Goal: Information Seeking & Learning: Learn about a topic

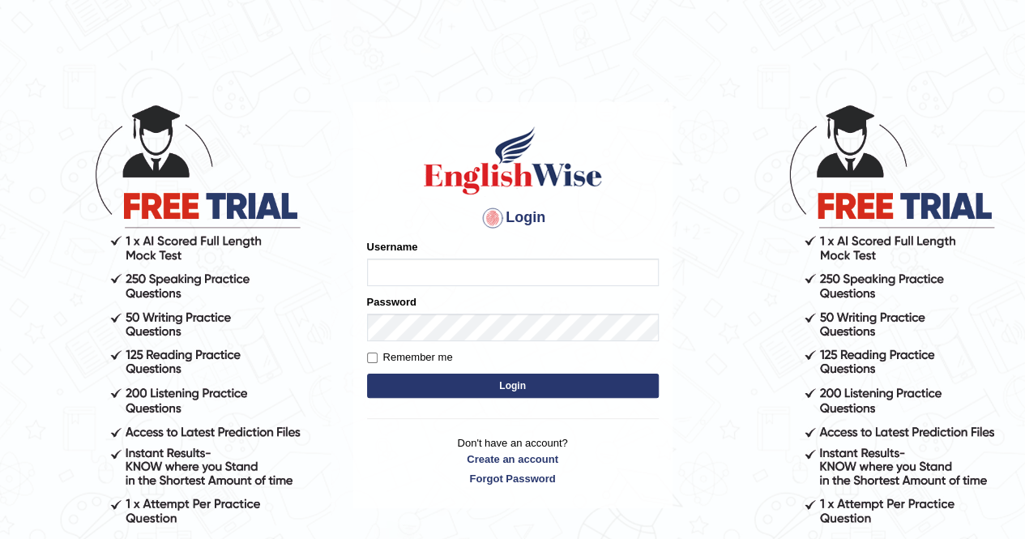
type input "Cjepkoech"
click at [459, 395] on button "Login" at bounding box center [513, 386] width 292 height 24
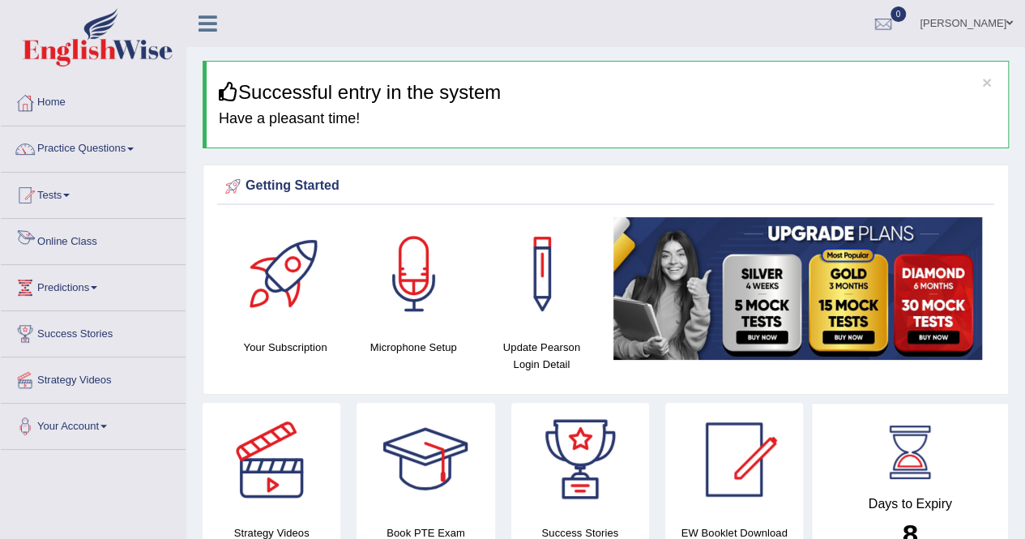
click at [111, 233] on link "Online Class" at bounding box center [93, 239] width 185 height 41
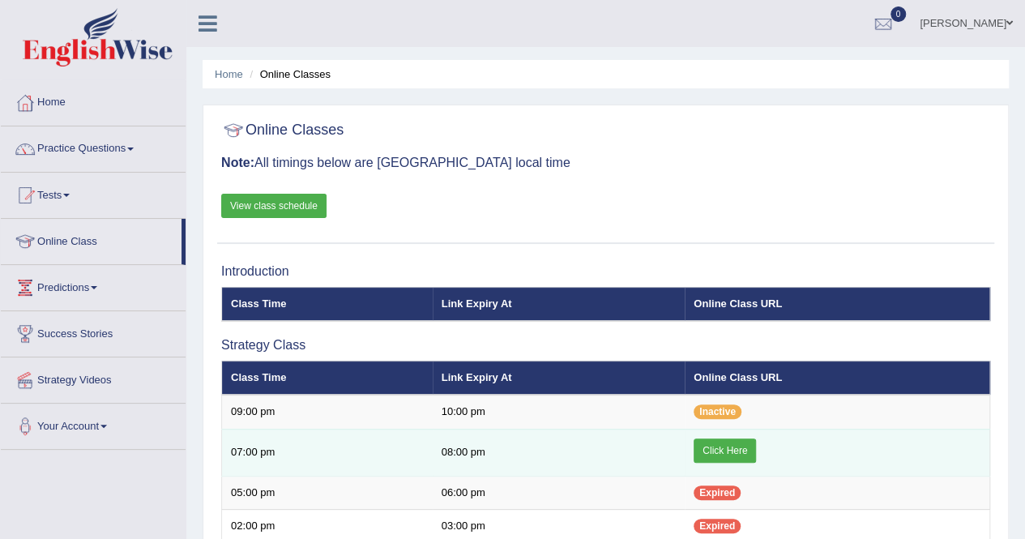
click at [716, 446] on link "Click Here" at bounding box center [725, 450] width 62 height 24
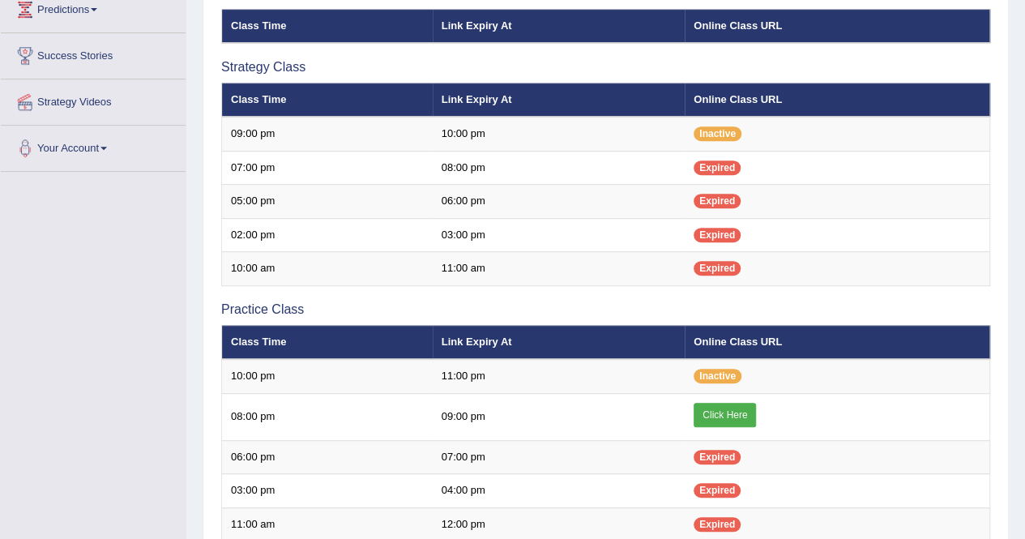
scroll to position [326, 0]
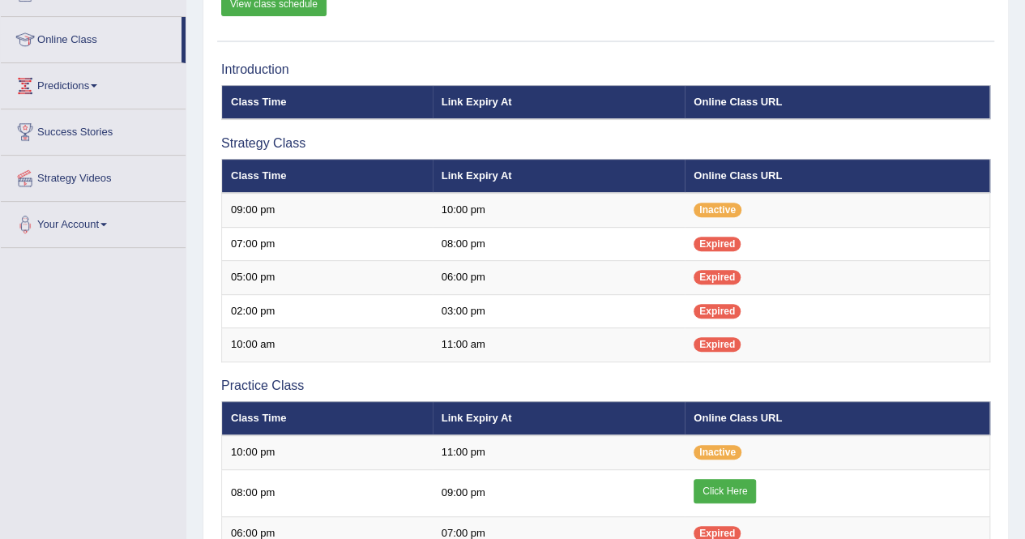
scroll to position [38, 0]
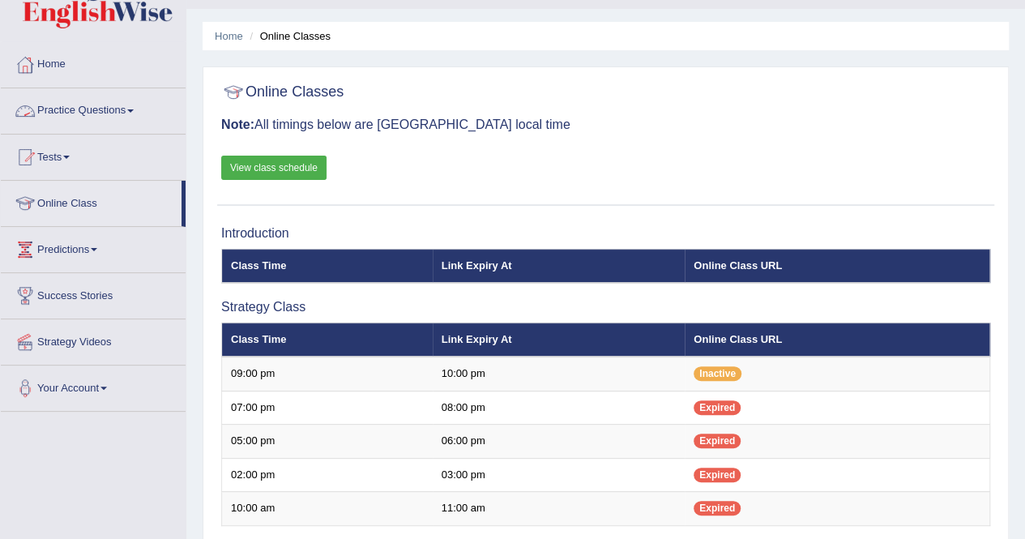
click at [126, 108] on link "Practice Questions" at bounding box center [93, 108] width 185 height 41
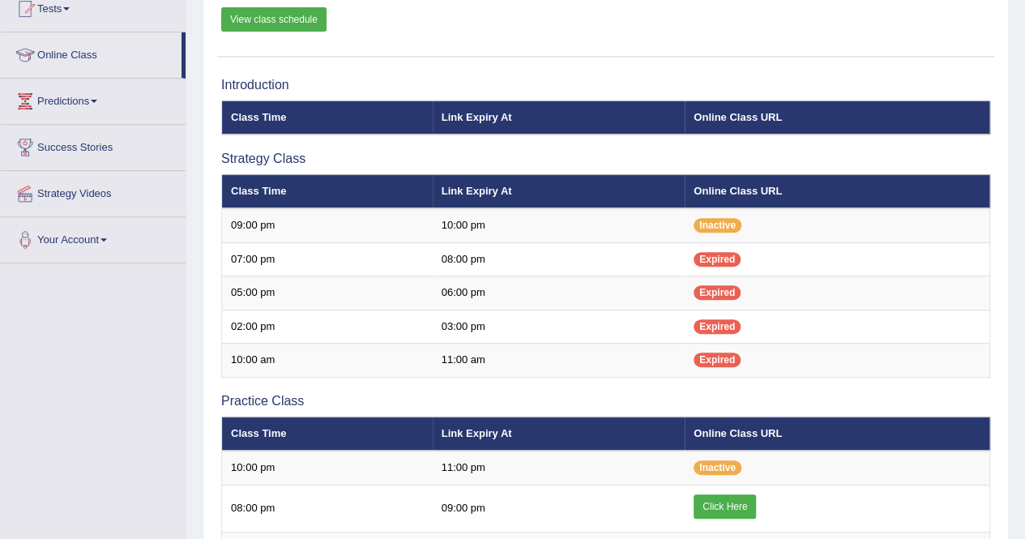
scroll to position [161, 0]
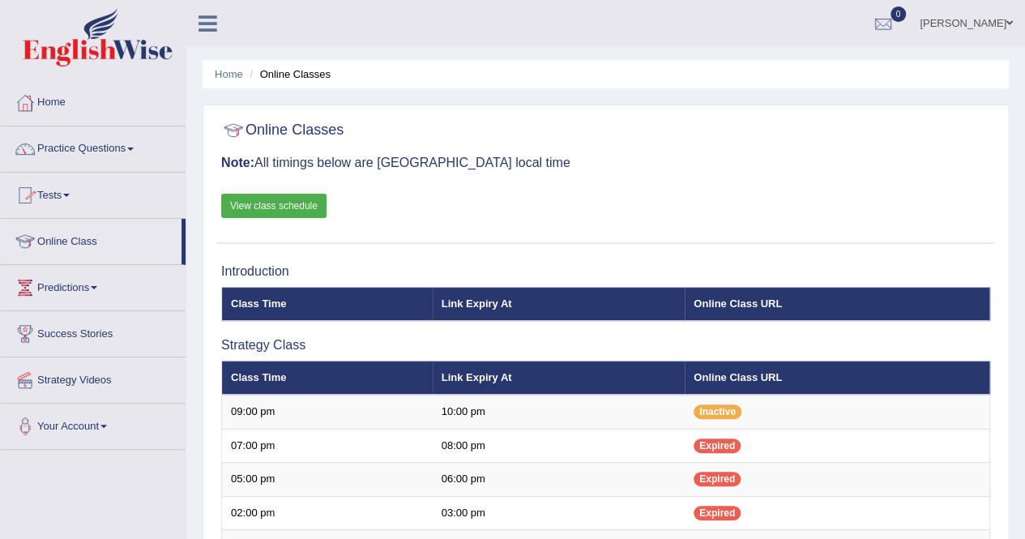
click at [86, 189] on link "Tests" at bounding box center [93, 193] width 185 height 41
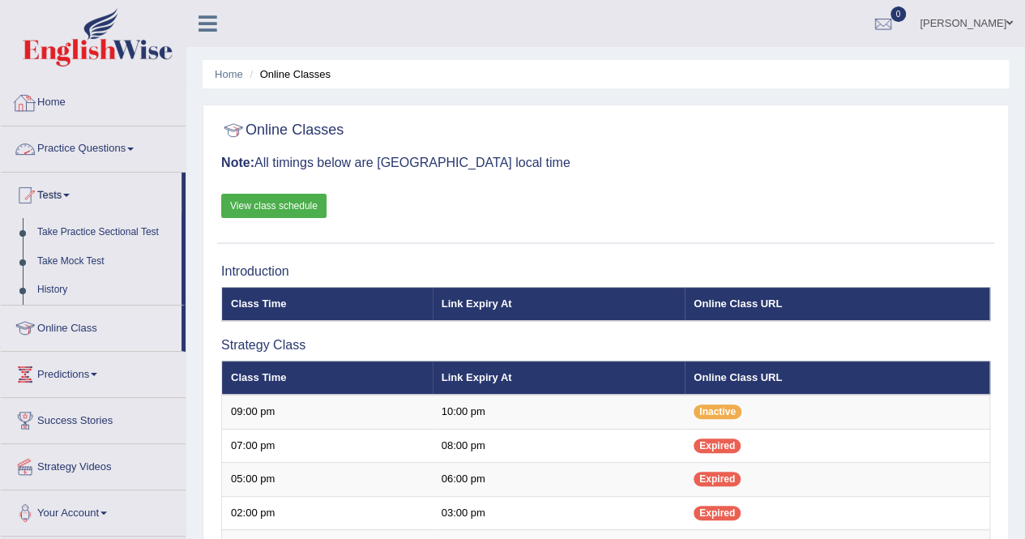
click at [75, 108] on link "Home" at bounding box center [93, 100] width 185 height 41
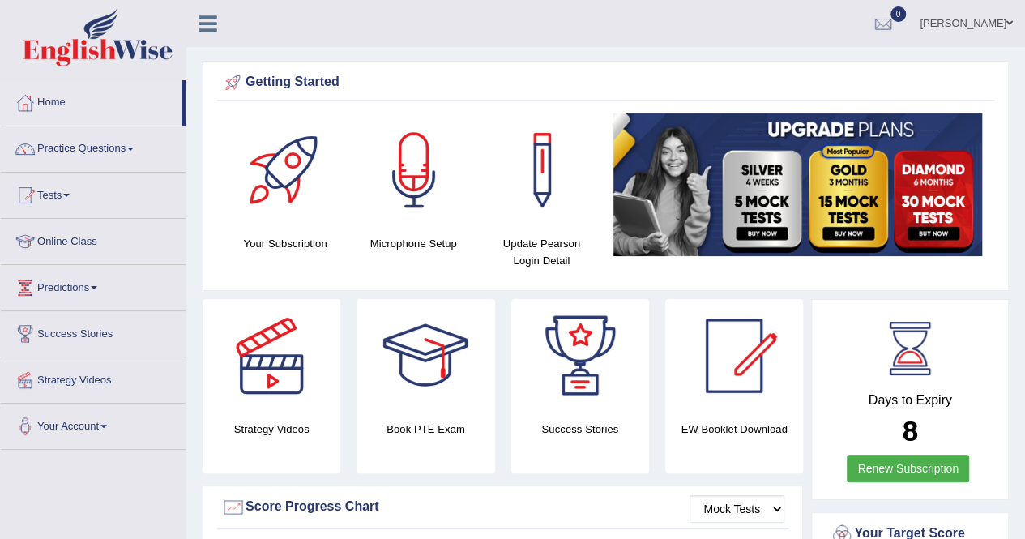
click at [496, 349] on div "Book PTE Exam" at bounding box center [425, 386] width 154 height 174
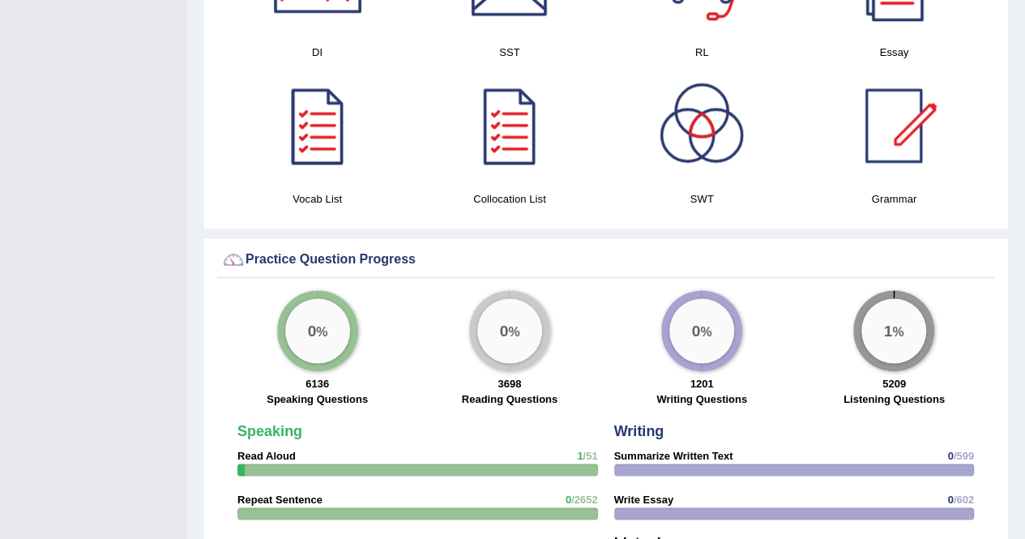
scroll to position [947, 0]
click at [312, 331] on big "0" at bounding box center [311, 330] width 9 height 18
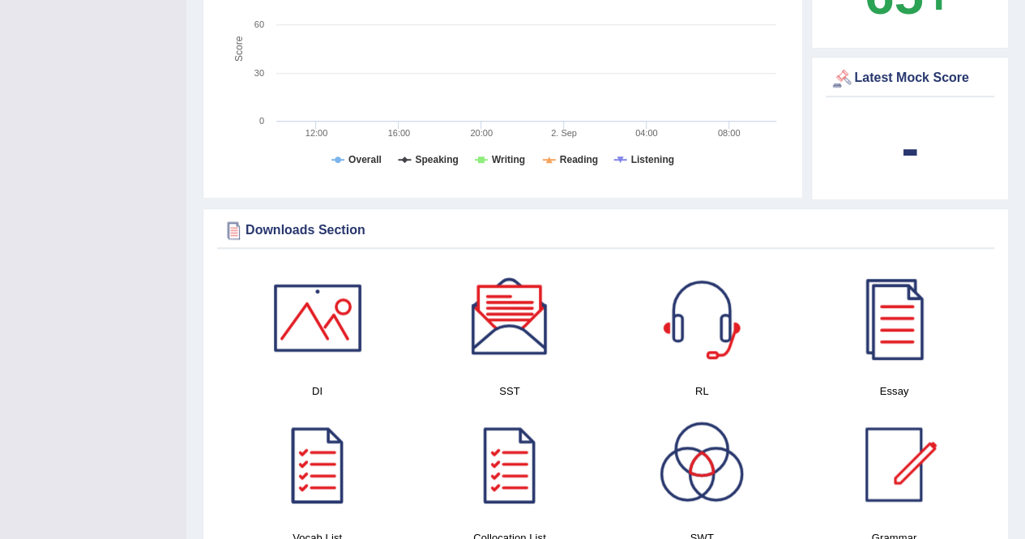
scroll to position [609, 0]
click at [312, 331] on div at bounding box center [317, 316] width 113 height 113
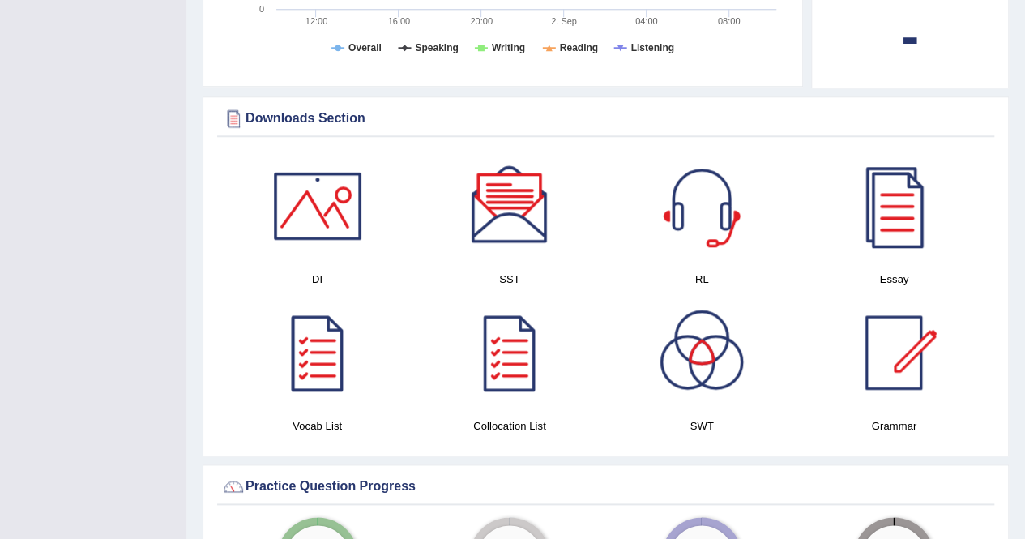
scroll to position [719, 0]
click at [691, 211] on div at bounding box center [701, 206] width 113 height 113
